Goal: Task Accomplishment & Management: Complete application form

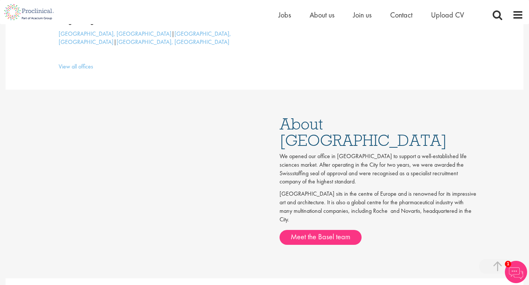
scroll to position [339, 0]
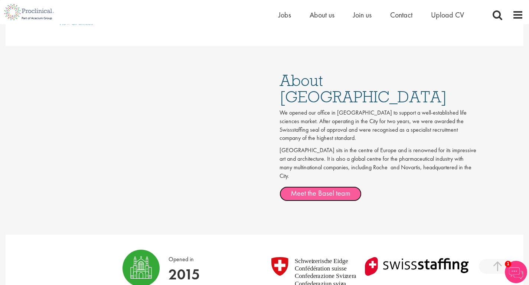
click at [292, 186] on link "Meet the Basel team" at bounding box center [321, 193] width 82 height 15
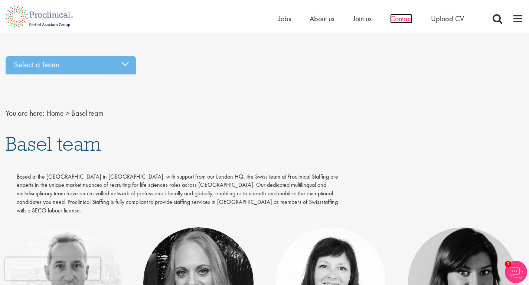
click at [409, 18] on span "Contact" at bounding box center [401, 19] width 22 height 10
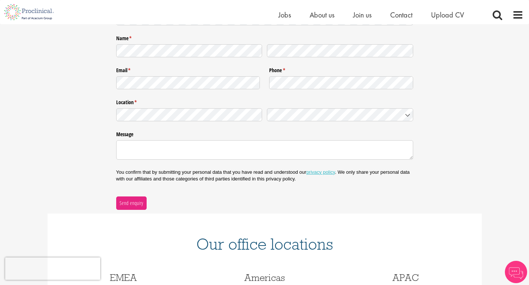
scroll to position [36, 0]
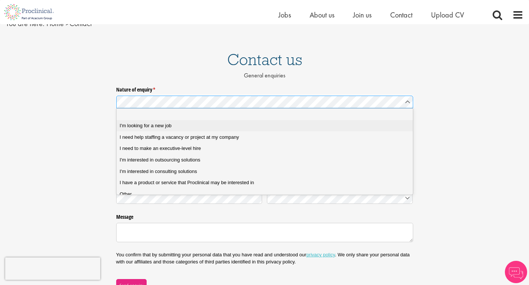
click at [180, 126] on div "I'm looking for a new job" at bounding box center [268, 125] width 296 height 7
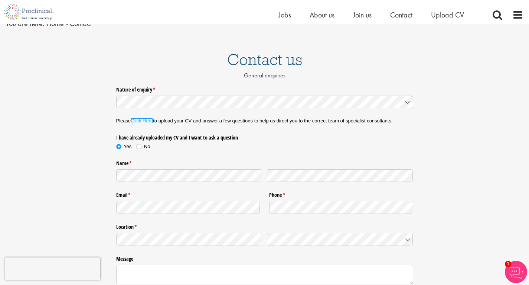
click at [137, 122] on link "Click Here" at bounding box center [142, 121] width 22 height 6
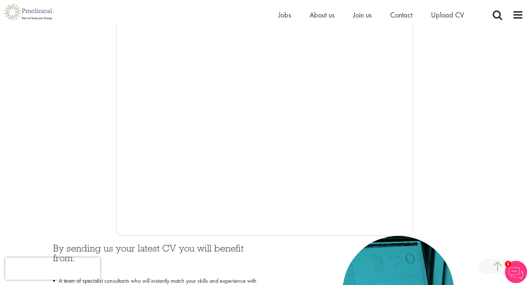
scroll to position [122, 0]
